Goal: Navigation & Orientation: Find specific page/section

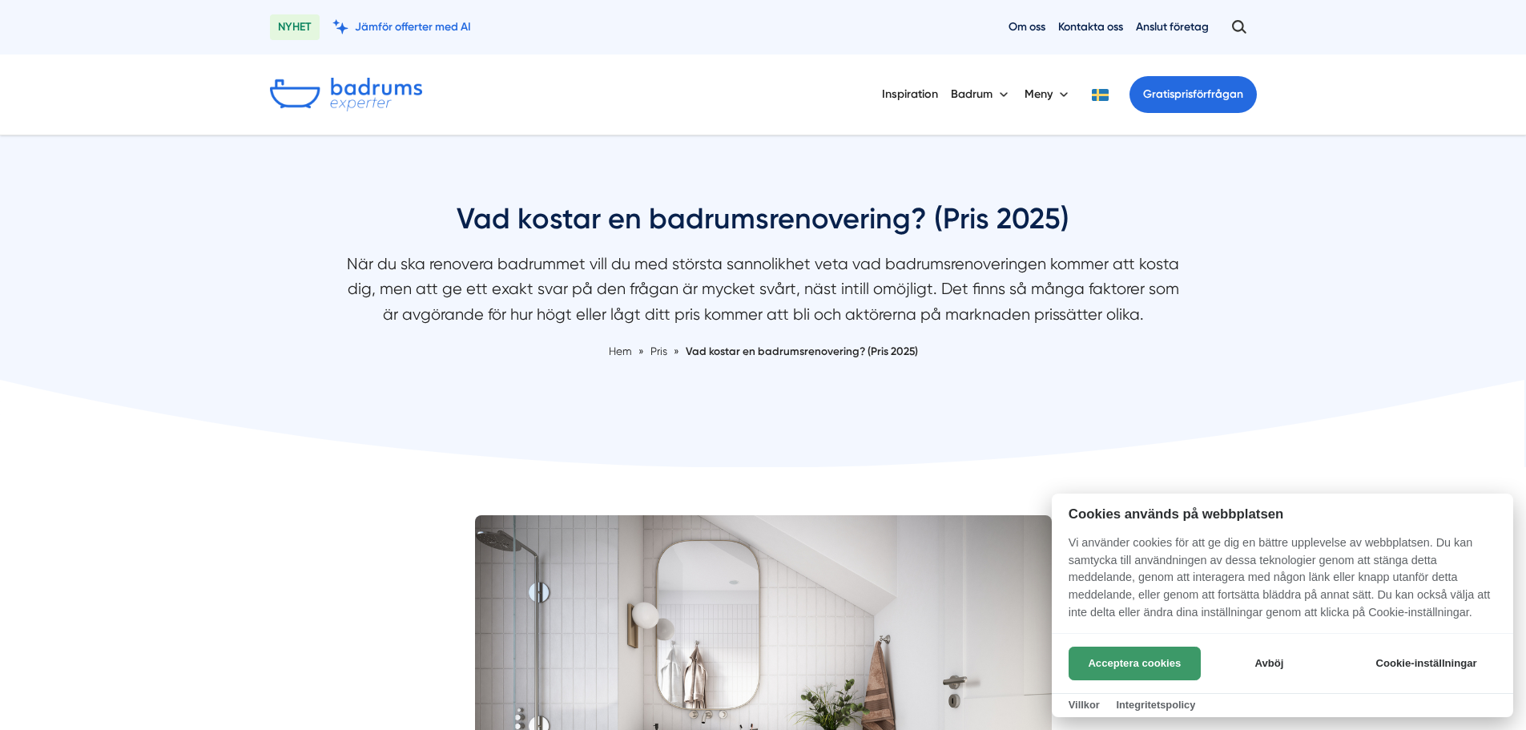
click at [1116, 660] on button "Acceptera cookies" at bounding box center [1135, 664] width 132 height 34
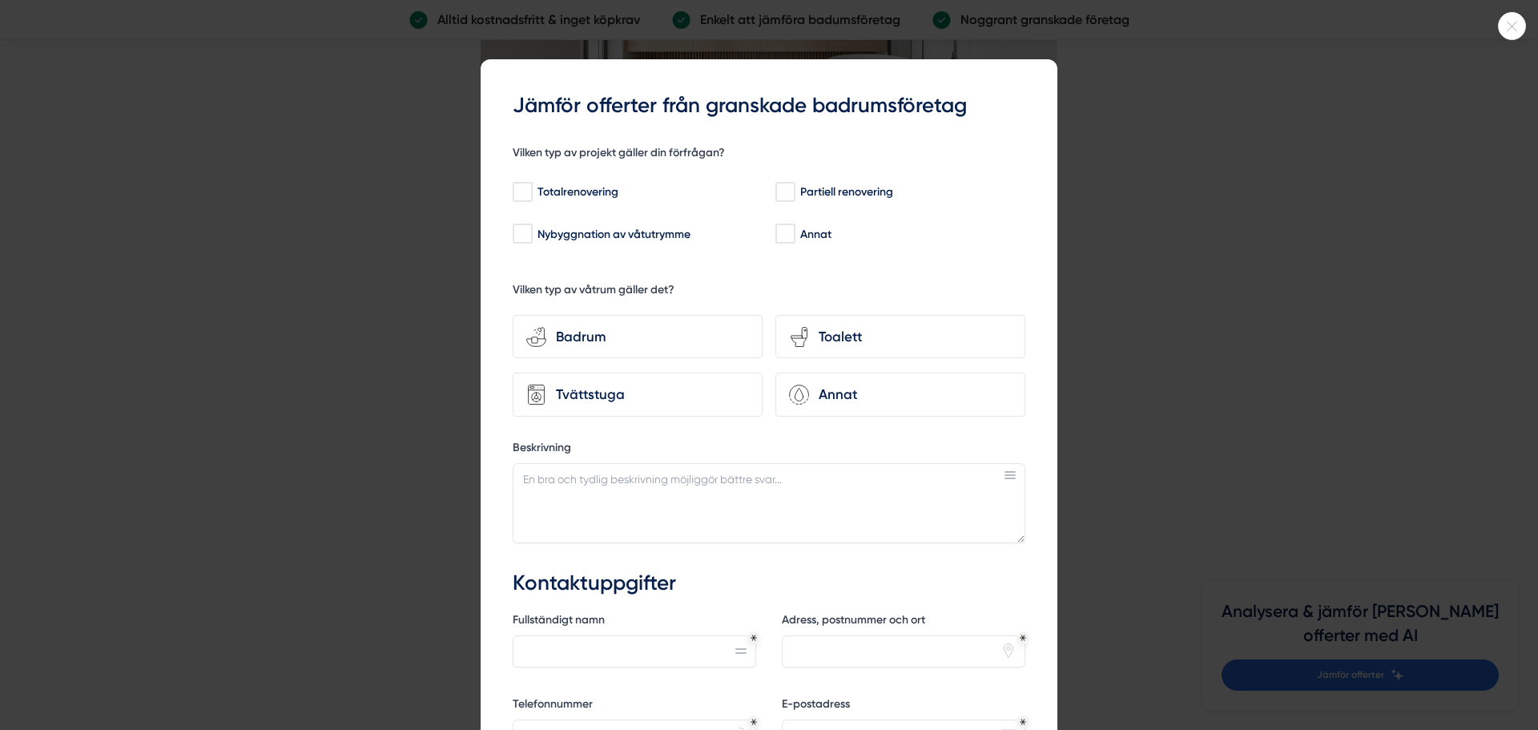
click at [1521, 25] on icon at bounding box center [1512, 27] width 26 height 10
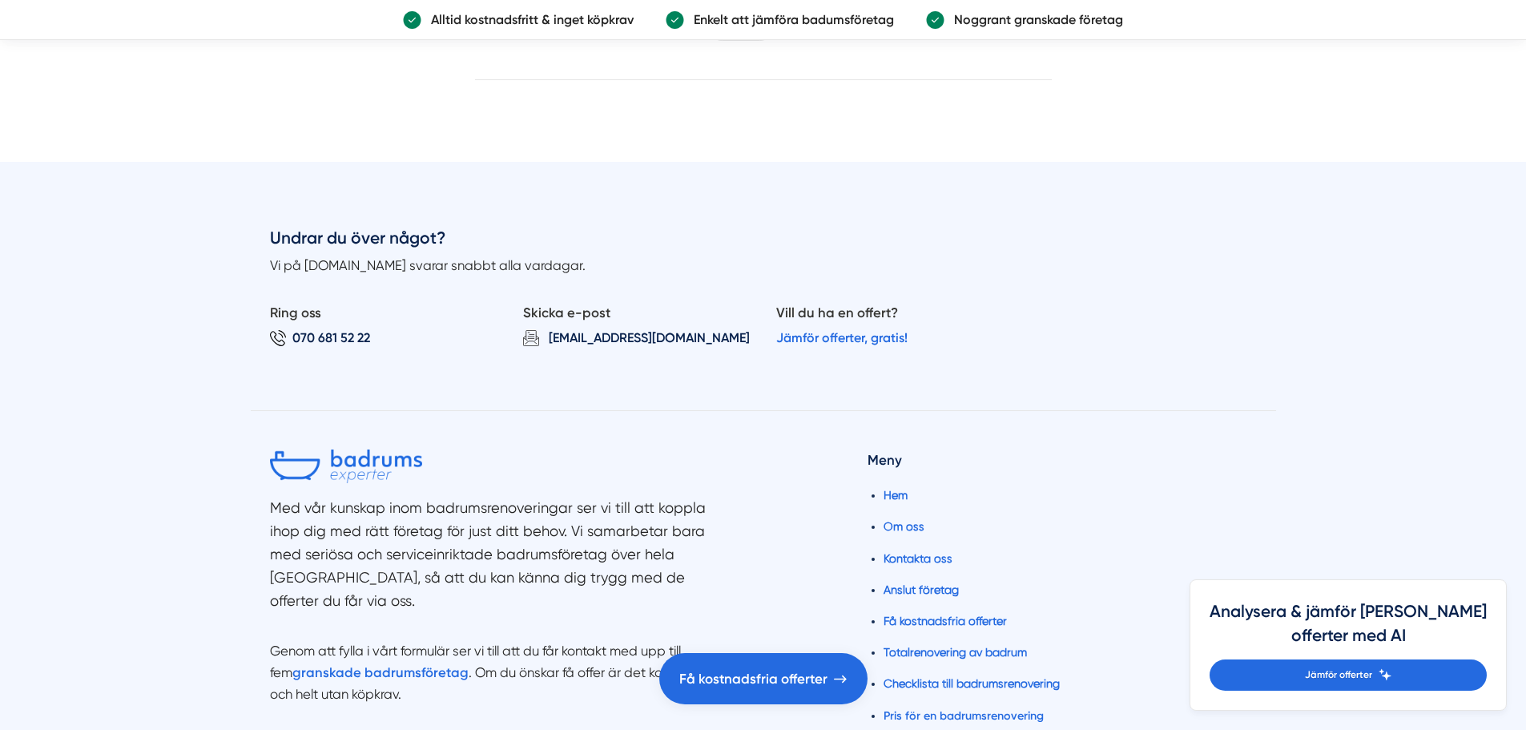
scroll to position [8252, 0]
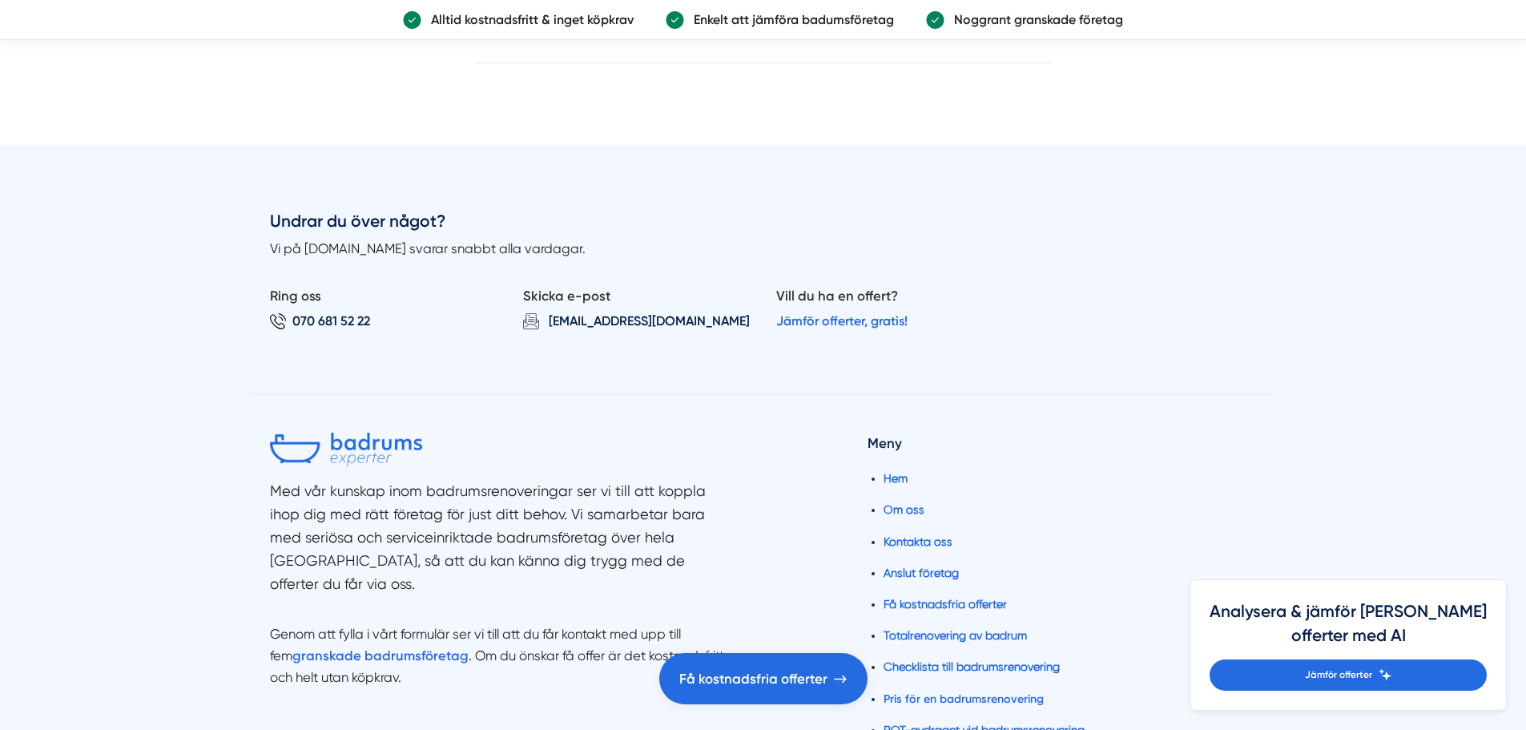
click at [1034, 382] on div "Undrar du över något? Vi på Badrumsexperter.se svarar snabbt alla vardagar. Rin…" at bounding box center [763, 301] width 1025 height 185
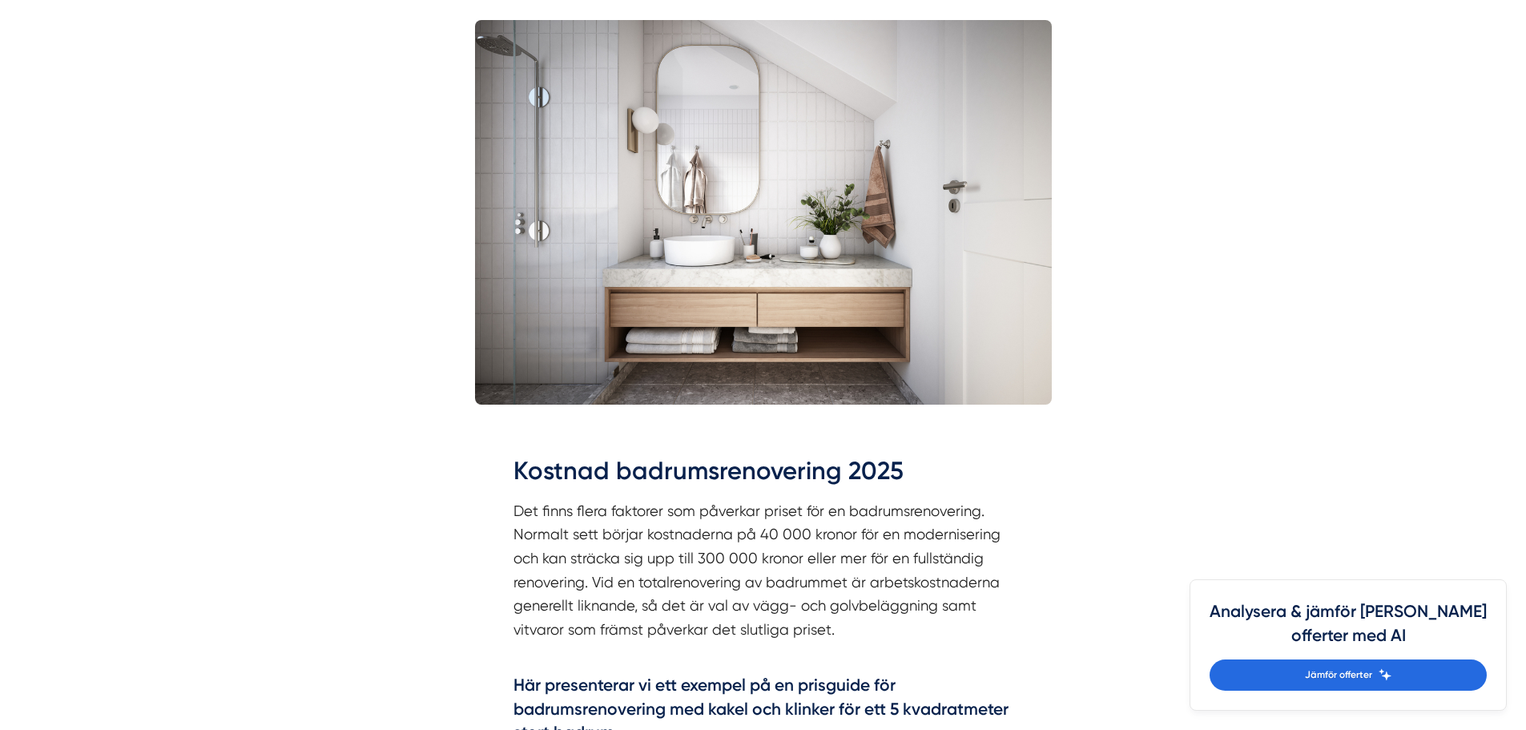
scroll to position [0, 0]
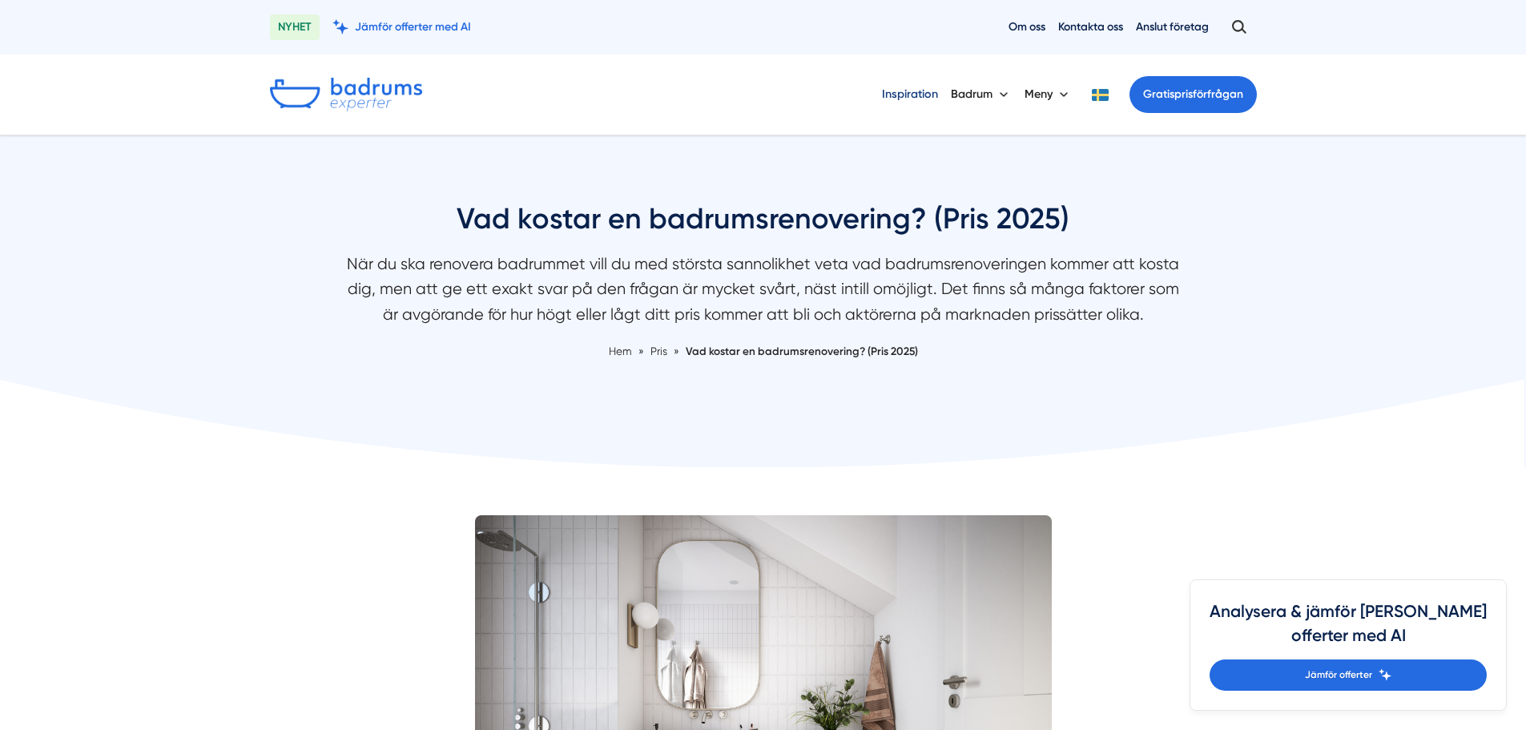
click at [913, 99] on link "Inspiration" at bounding box center [910, 94] width 56 height 41
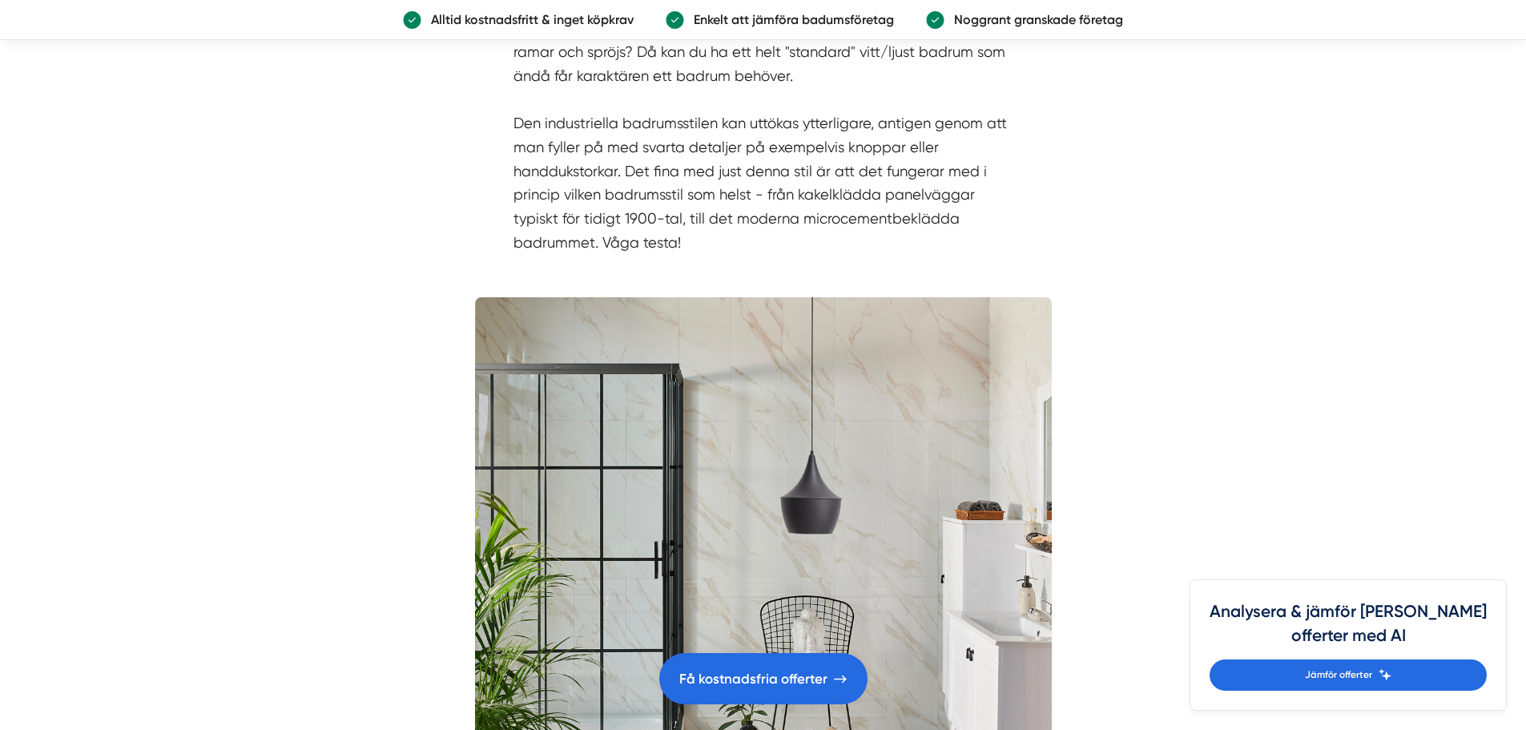
scroll to position [4326, 0]
